Goal: Find specific page/section: Find specific page/section

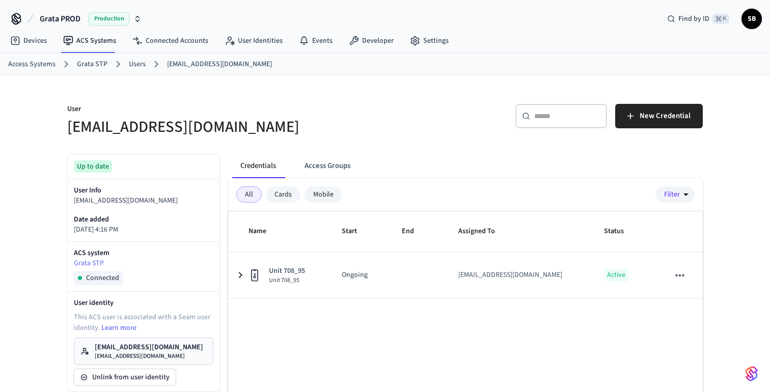
click at [135, 64] on link "Users" at bounding box center [137, 64] width 17 height 11
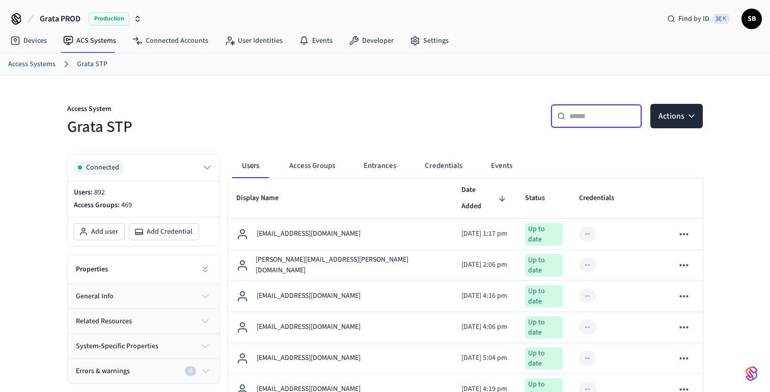
click at [581, 117] on input "text" at bounding box center [603, 116] width 66 height 10
paste input "**********"
type input "**********"
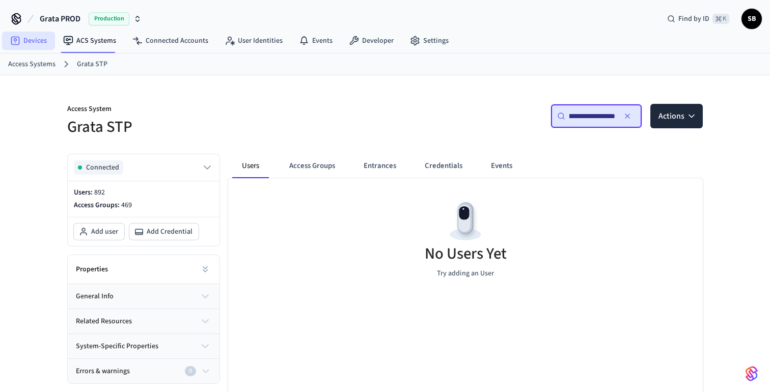
scroll to position [0, 0]
click at [30, 40] on link "Devices" at bounding box center [28, 41] width 53 height 18
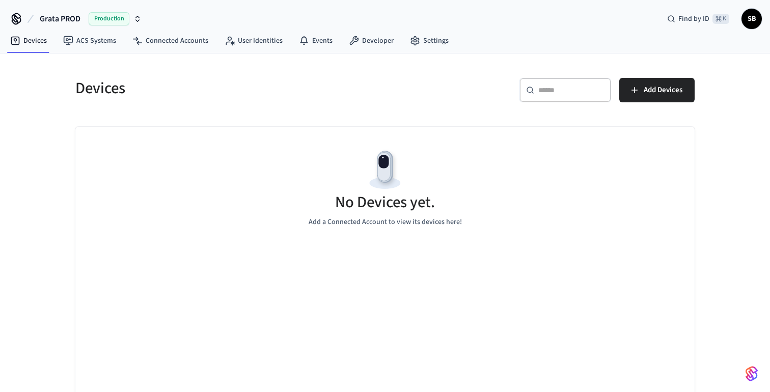
click at [63, 18] on span "Grata PROD" at bounding box center [60, 19] width 41 height 12
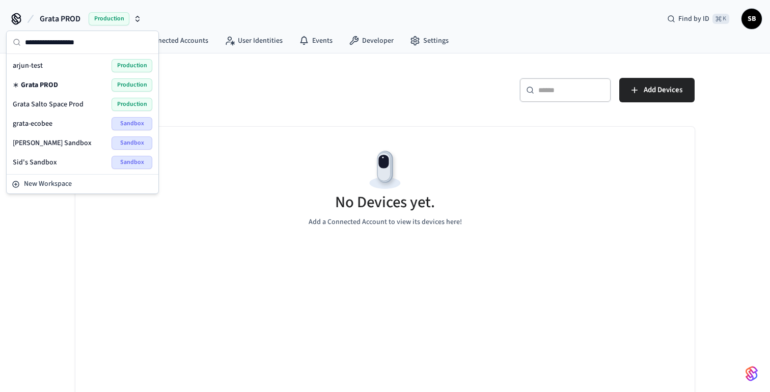
click at [42, 82] on span "Grata PROD" at bounding box center [39, 85] width 37 height 10
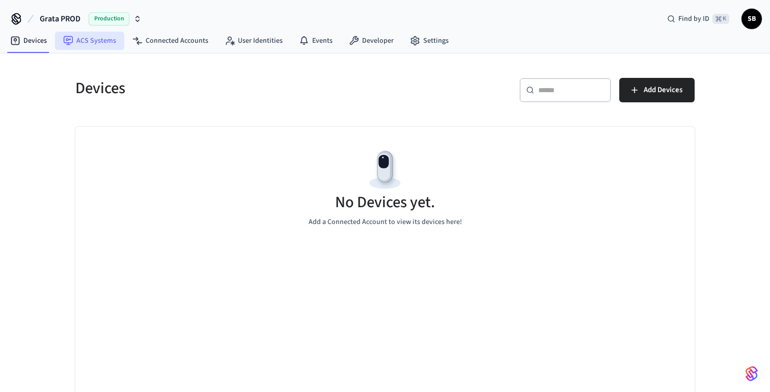
click at [94, 44] on link "ACS Systems" at bounding box center [89, 41] width 69 height 18
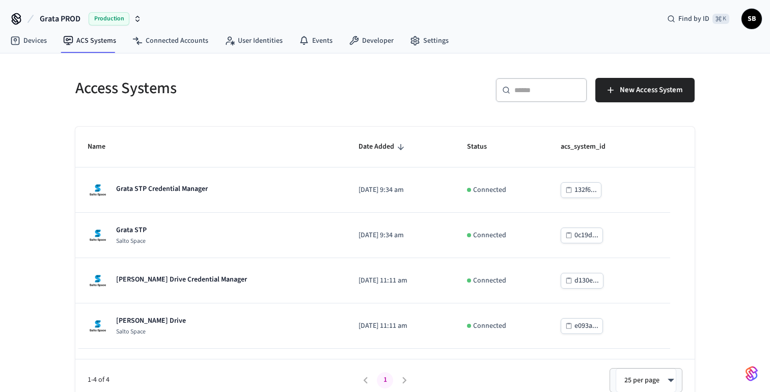
scroll to position [9, 0]
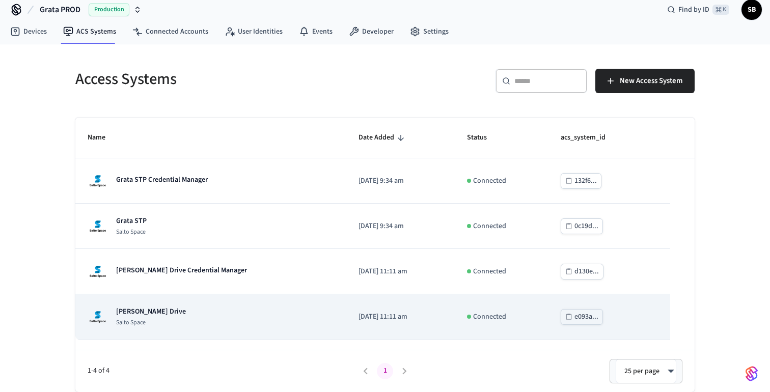
click at [183, 313] on div "[PERSON_NAME] Drive Salto Space" at bounding box center [211, 317] width 247 height 20
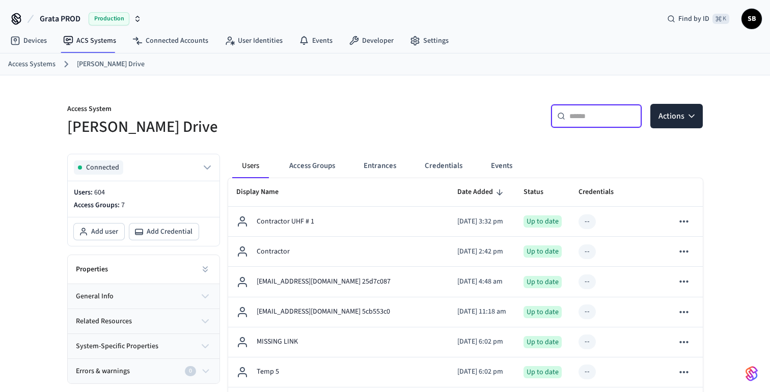
click at [597, 119] on input "text" at bounding box center [603, 116] width 66 height 10
paste input "**********"
type input "**********"
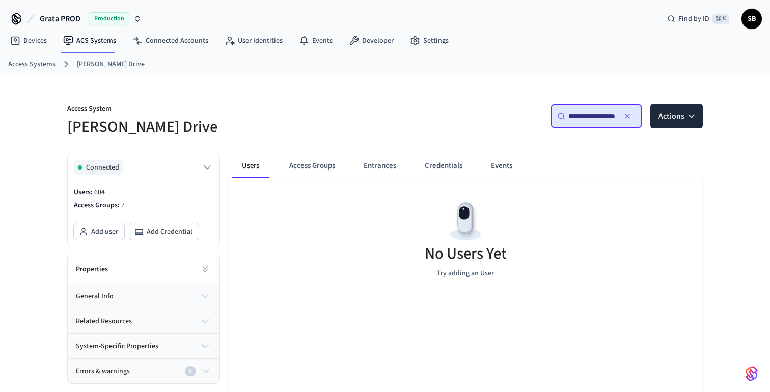
scroll to position [0, 0]
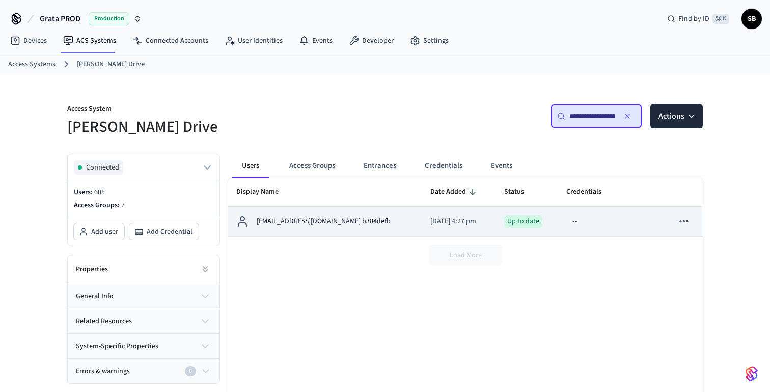
click at [309, 224] on p "[EMAIL_ADDRESS][DOMAIN_NAME] b384defb" at bounding box center [324, 222] width 134 height 11
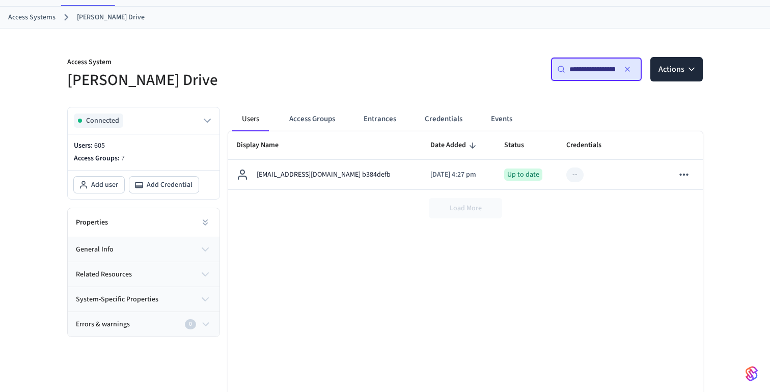
scroll to position [88, 0]
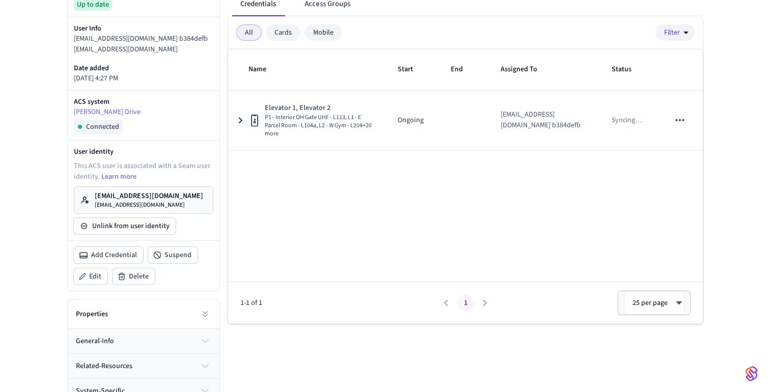
scroll to position [166, 0]
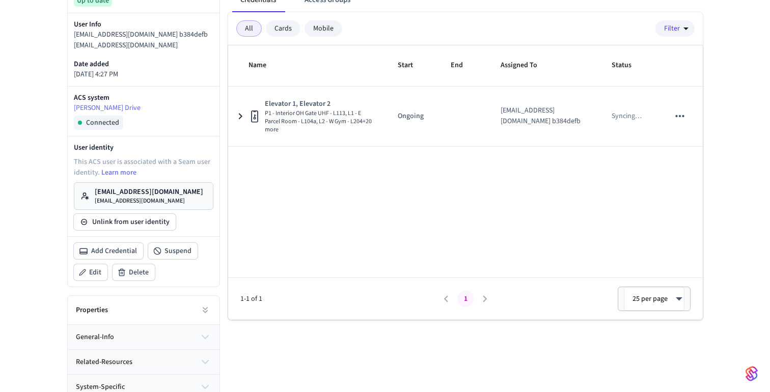
click at [155, 197] on p "sbounadja+gd.res01@grata.life" at bounding box center [149, 201] width 109 height 8
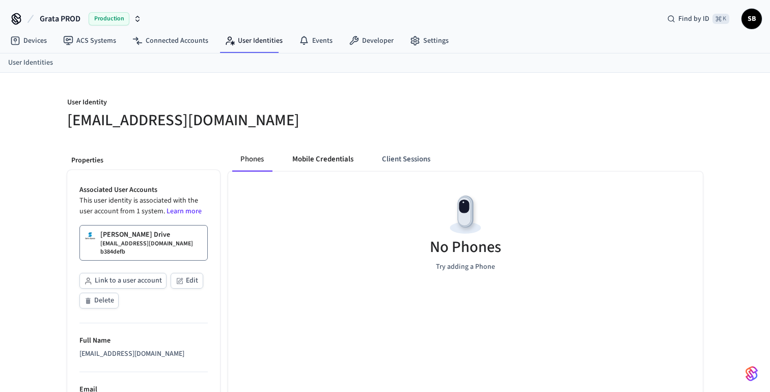
click at [328, 155] on button "Mobile Credentials" at bounding box center [322, 159] width 77 height 24
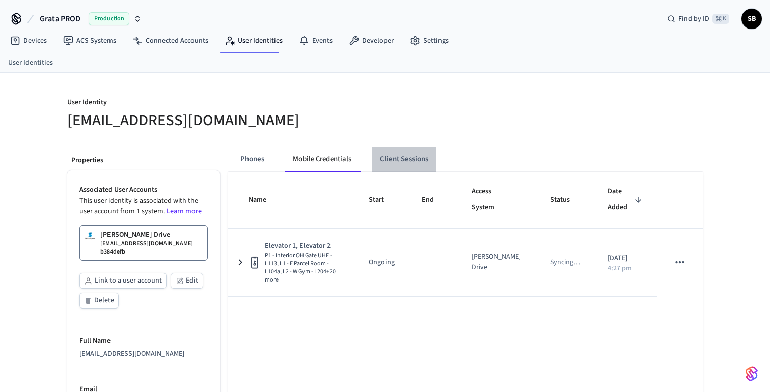
click at [419, 152] on button "Client Sessions" at bounding box center [404, 159] width 65 height 24
